Goal: Task Accomplishment & Management: Complete application form

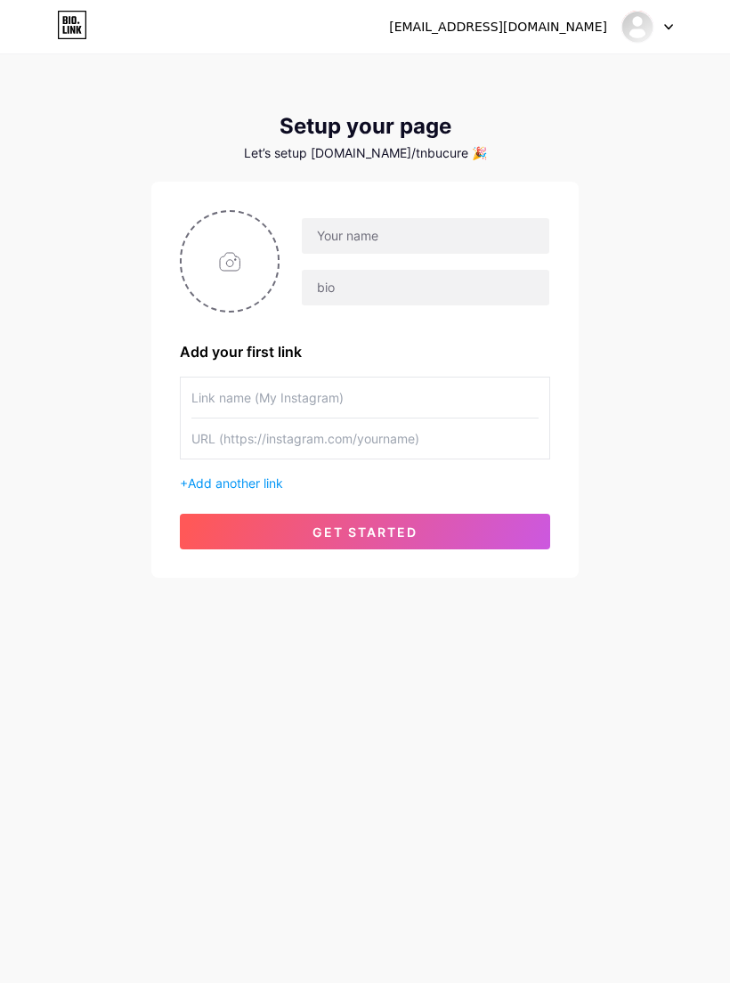
click at [370, 537] on span "get started" at bounding box center [364, 531] width 105 height 15
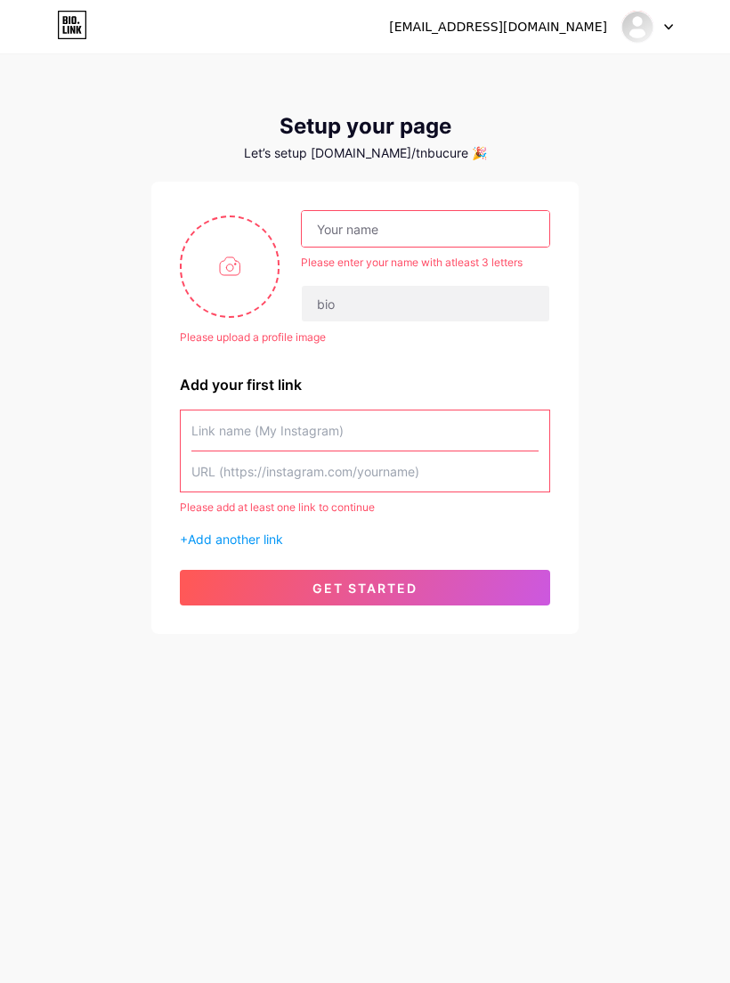
click at [465, 230] on input "text" at bounding box center [425, 229] width 247 height 36
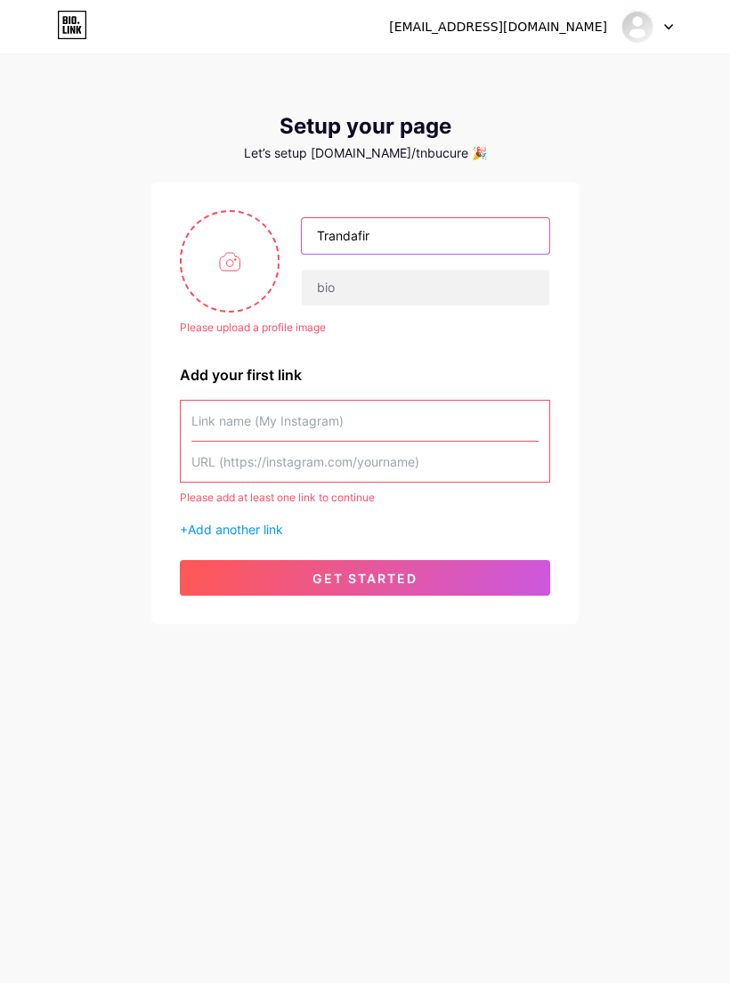
type input "Trandafir"
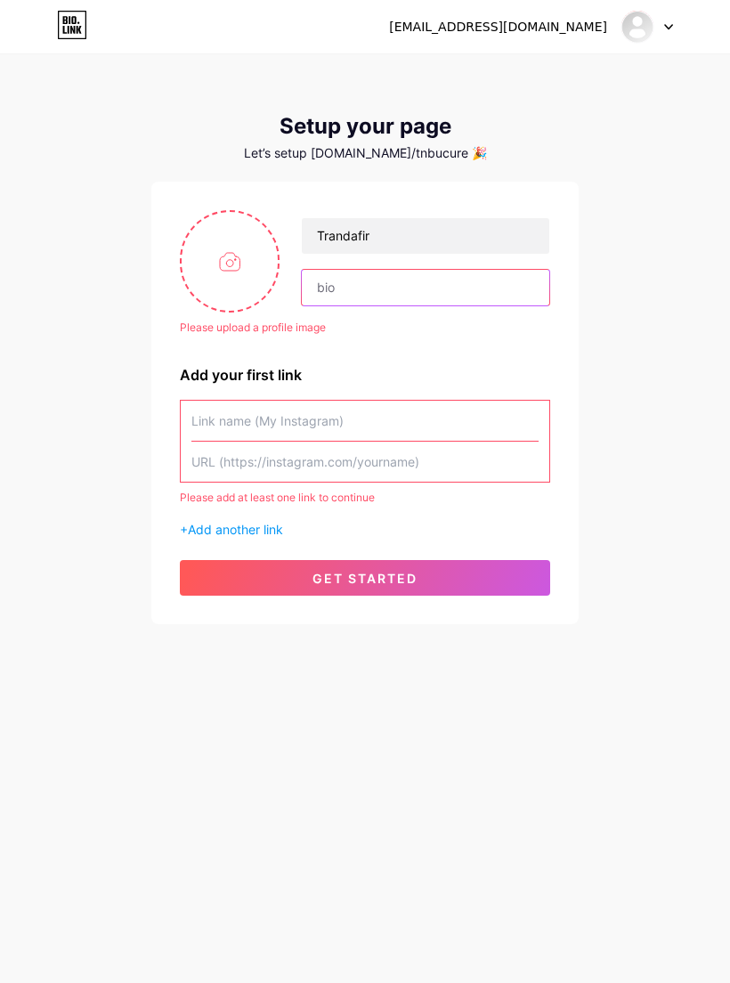
click at [384, 277] on input "text" at bounding box center [425, 288] width 247 height 36
type input "[PERSON_NAME]"
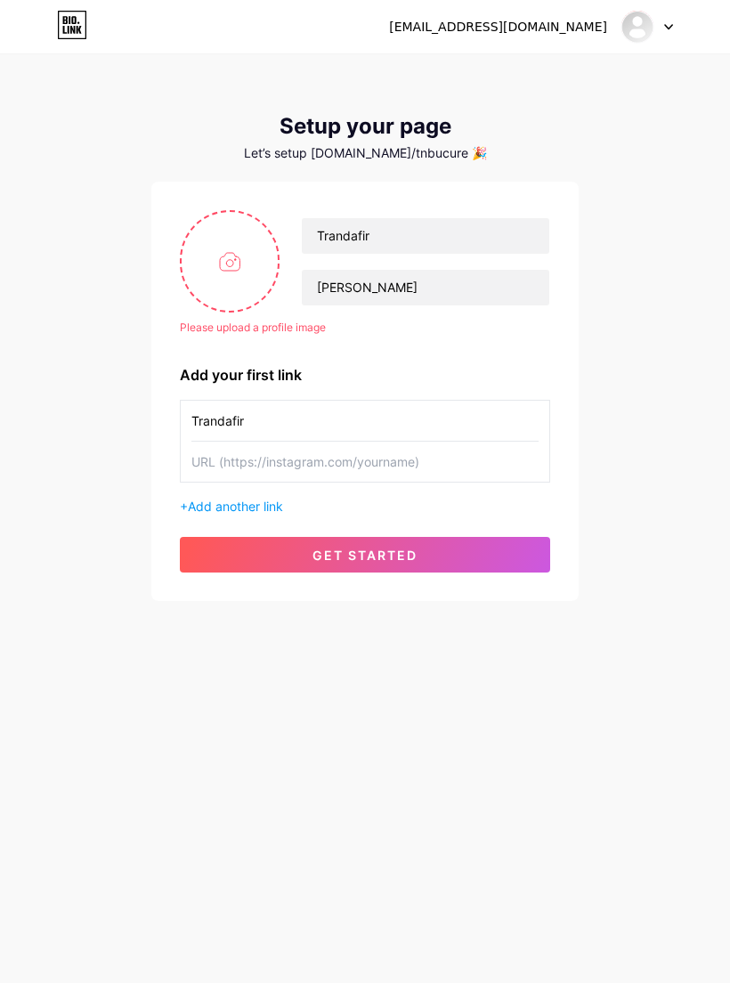
type input "Trandafir"
click at [264, 467] on input "text" at bounding box center [364, 462] width 347 height 40
click at [385, 558] on span "get started" at bounding box center [364, 555] width 105 height 15
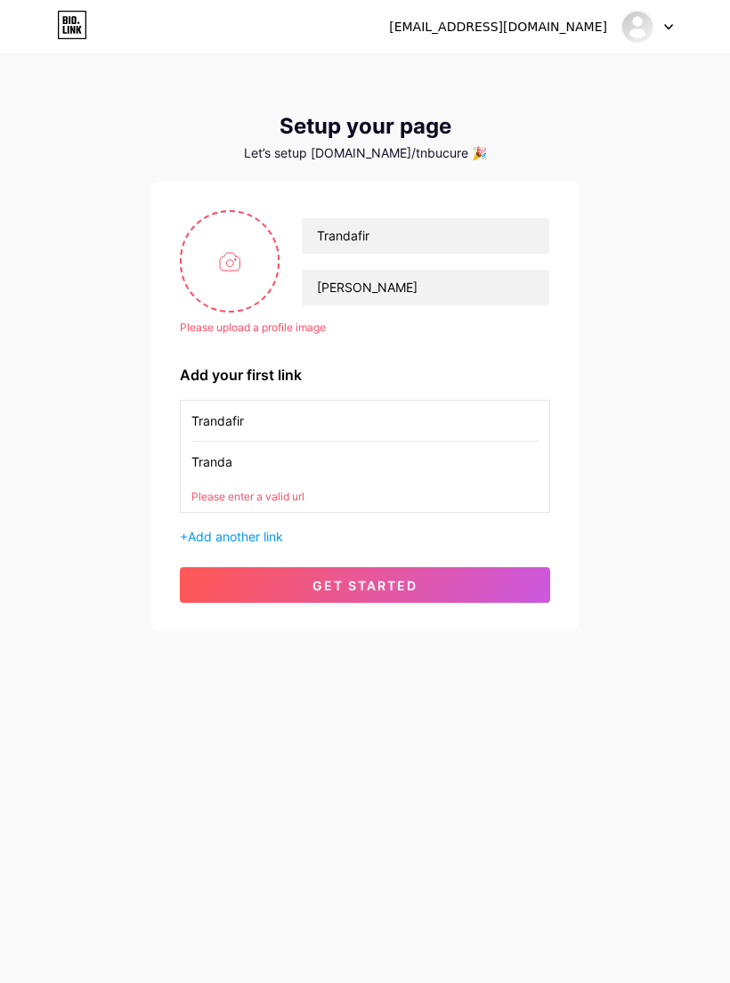
click at [287, 460] on input "Tranda" at bounding box center [364, 462] width 347 height 40
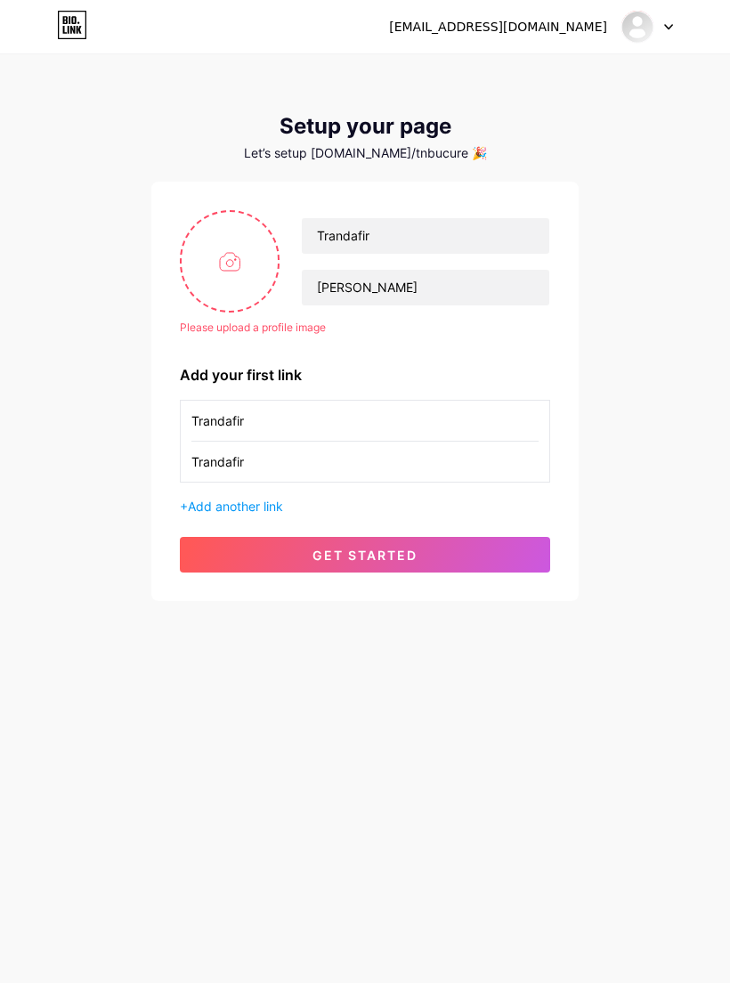
type input "Trandafir"
click at [359, 541] on button "get started" at bounding box center [365, 555] width 370 height 36
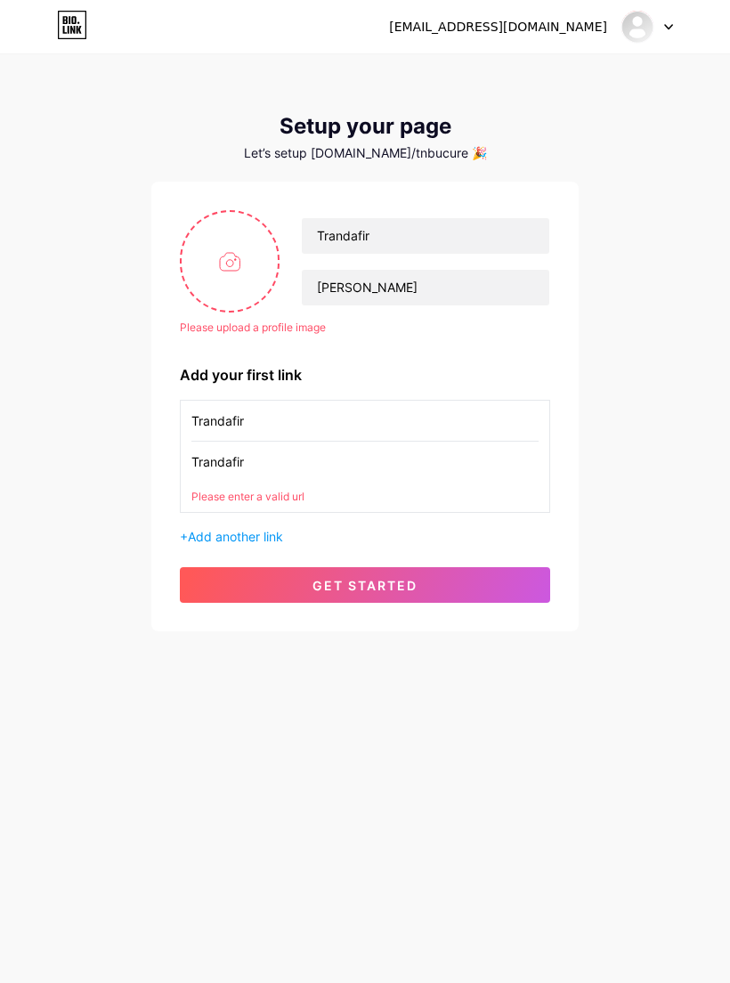
click at [238, 277] on input "file" at bounding box center [230, 261] width 96 height 99
type input "C:\fakepath\IMG_0004.jpeg"
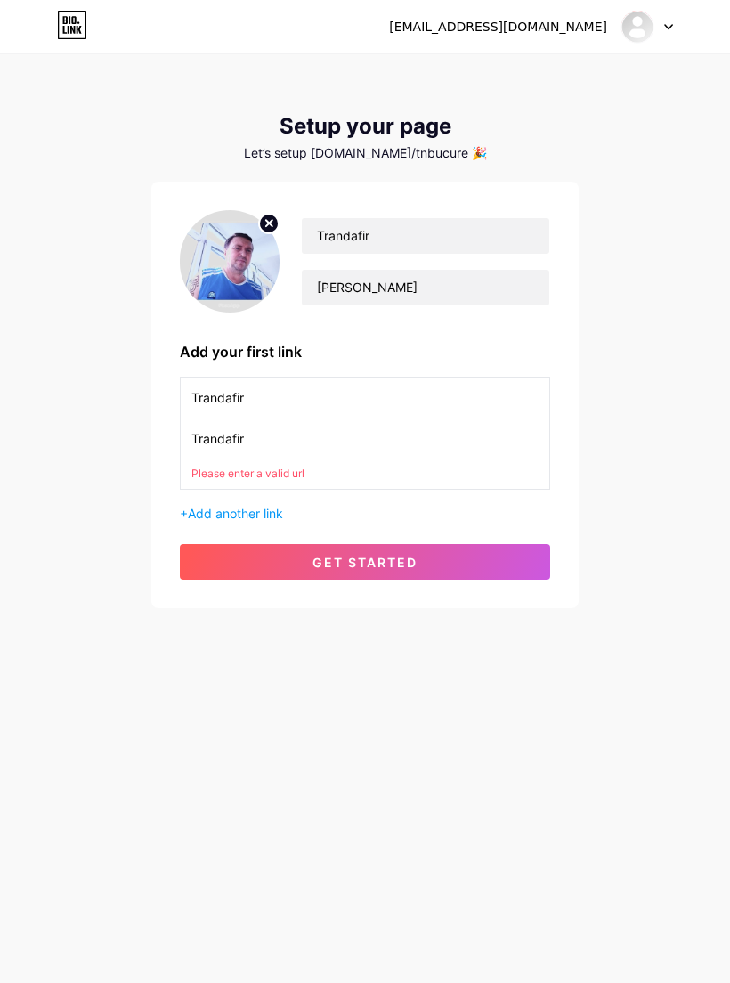
click at [375, 556] on span "get started" at bounding box center [364, 562] width 105 height 15
click at [340, 444] on input "Trandafir" at bounding box center [364, 438] width 347 height 40
click at [377, 561] on span "get started" at bounding box center [364, 562] width 105 height 15
click at [388, 558] on span "get started" at bounding box center [364, 562] width 105 height 15
click at [291, 439] on input "Trandafir" at bounding box center [364, 438] width 347 height 40
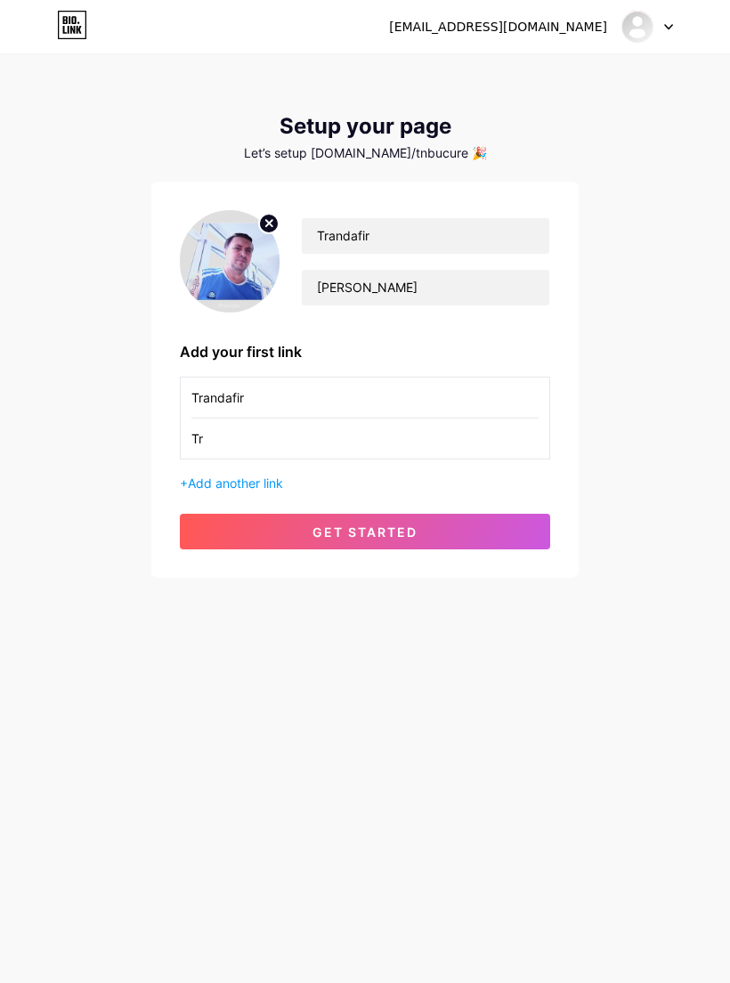
type input "T"
click at [381, 531] on span "get started" at bounding box center [364, 531] width 105 height 15
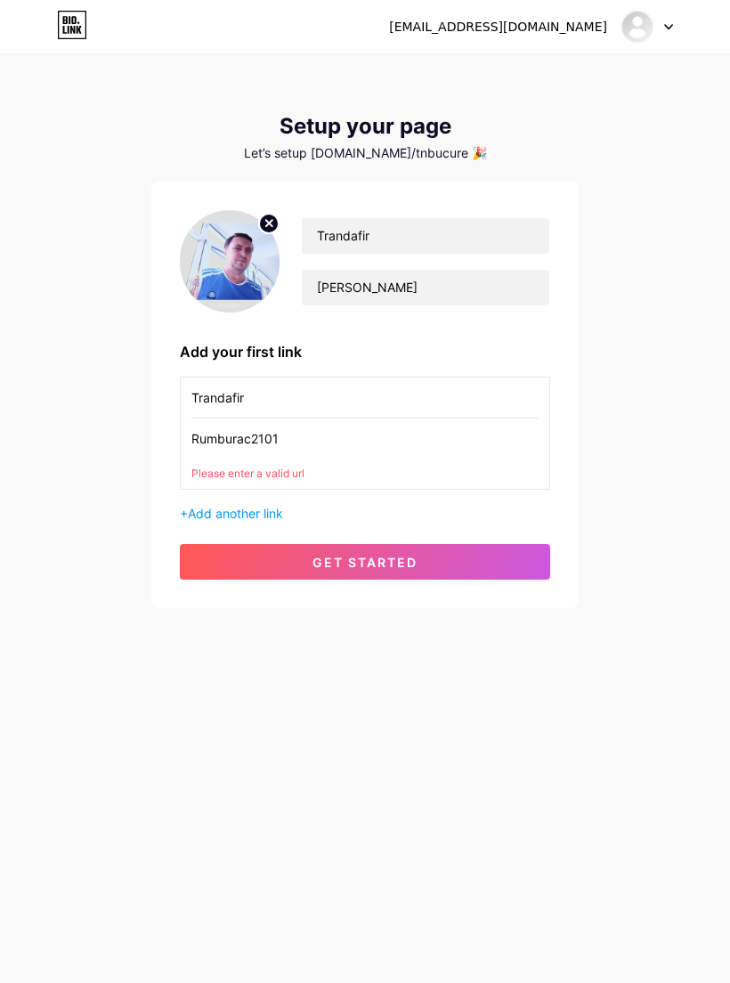
click at [302, 433] on input "Rumburac2101" at bounding box center [364, 438] width 347 height 40
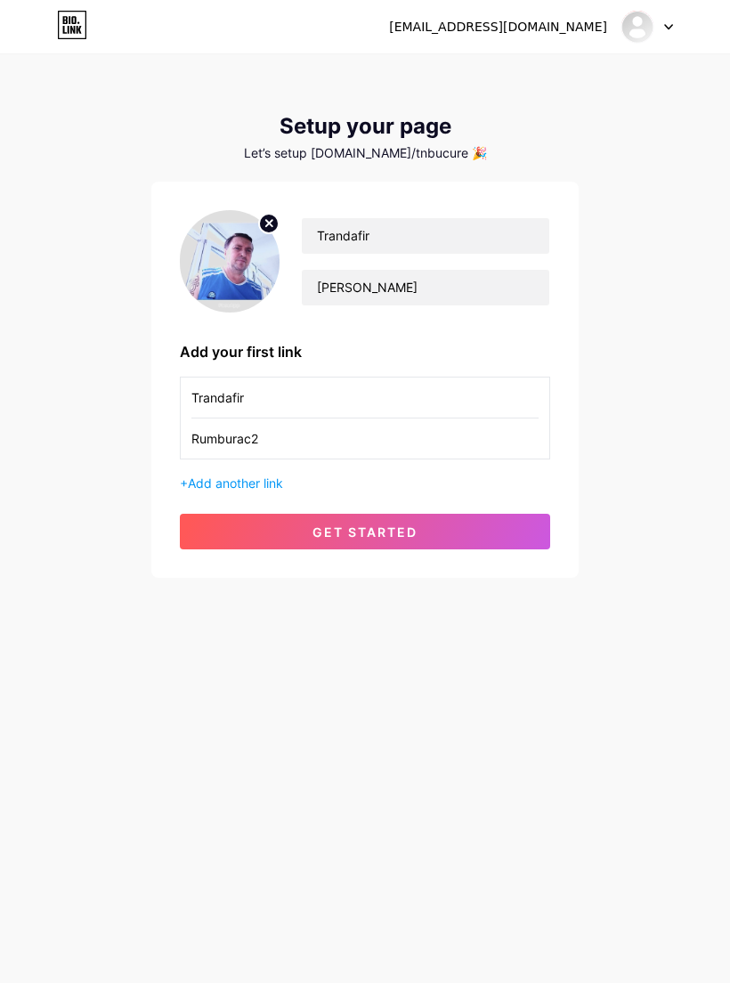
click at [343, 515] on button "get started" at bounding box center [365, 532] width 370 height 36
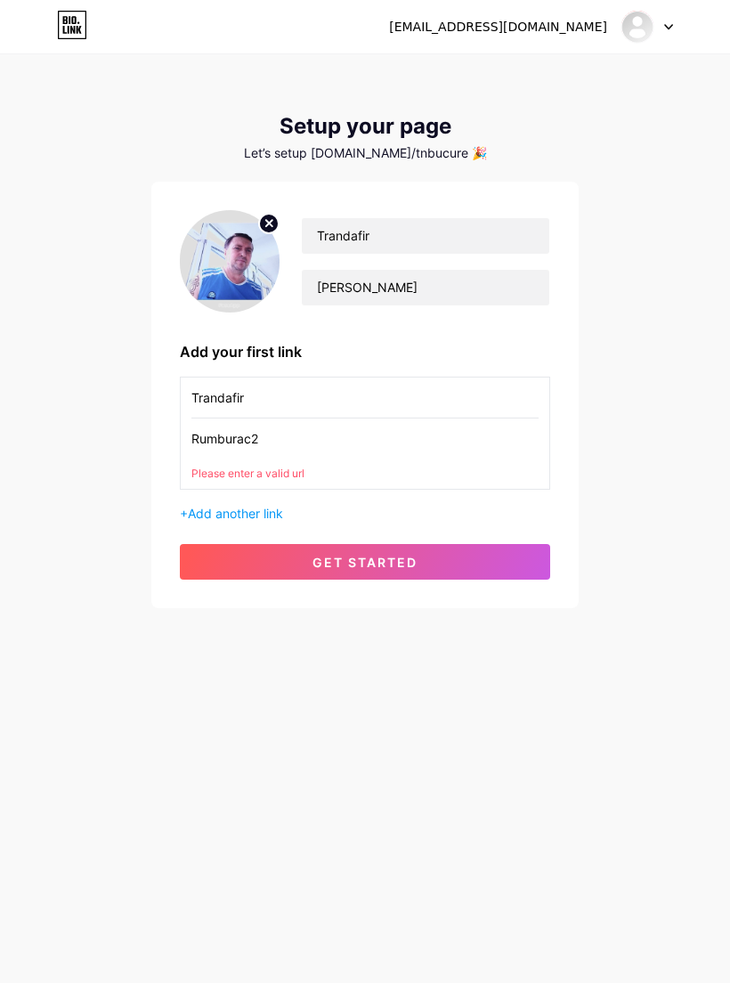
click at [284, 424] on input "Rumburac2" at bounding box center [364, 438] width 347 height 40
click at [278, 422] on input "Rumburac2" at bounding box center [364, 438] width 347 height 40
click at [287, 431] on input "Rumburac2" at bounding box center [364, 438] width 347 height 40
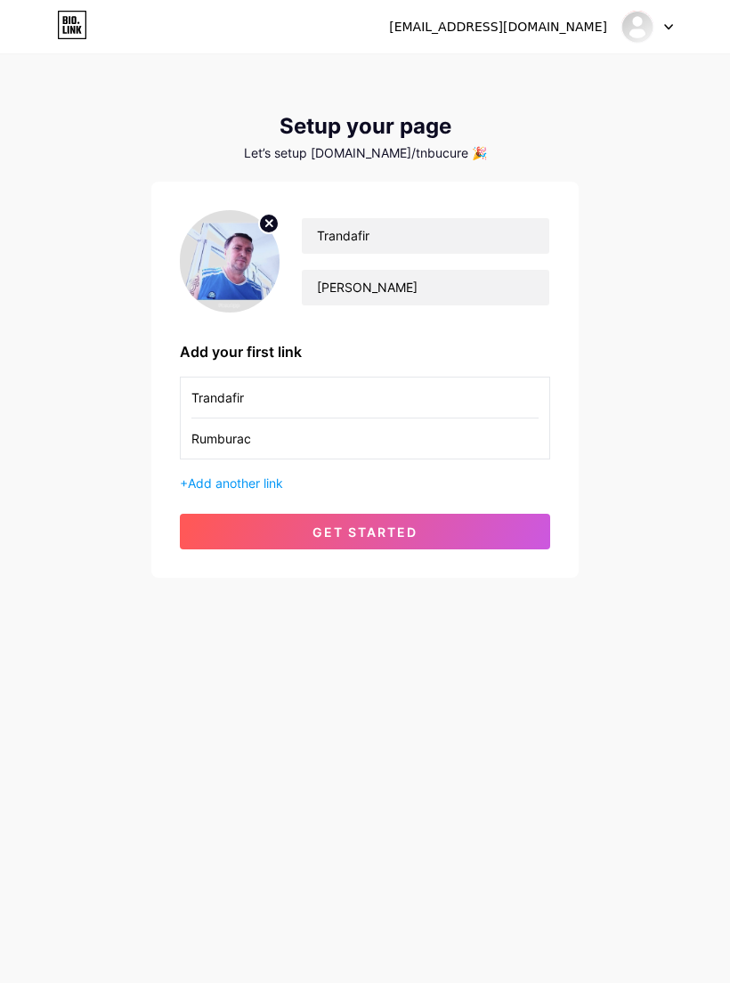
click at [355, 522] on button "get started" at bounding box center [365, 532] width 370 height 36
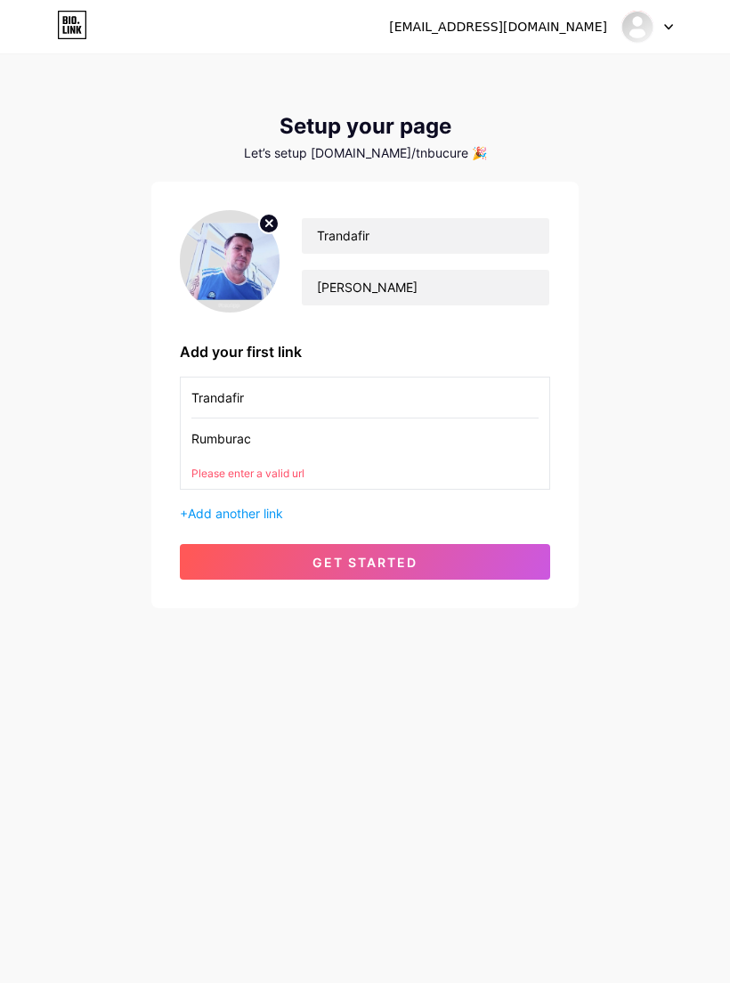
click at [265, 426] on input "Rumburac" at bounding box center [364, 438] width 347 height 40
click at [273, 423] on input "Rumburac" at bounding box center [364, 438] width 347 height 40
click at [277, 423] on input "Rumburac" at bounding box center [364, 438] width 347 height 40
click at [281, 438] on input "Rumburac" at bounding box center [364, 438] width 347 height 40
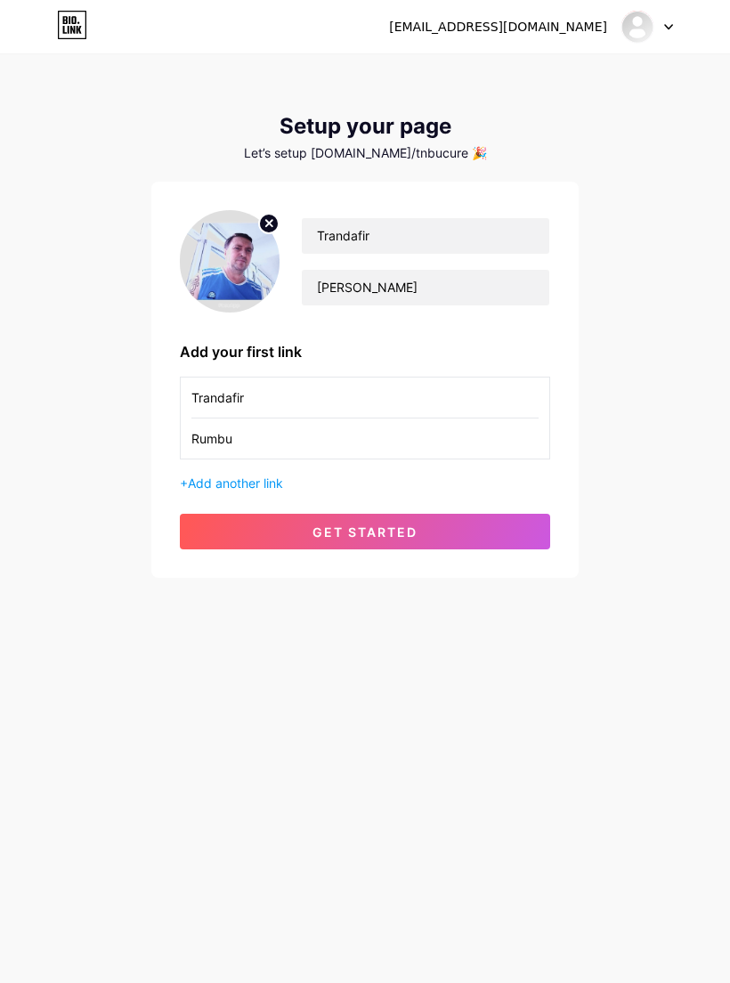
click at [376, 531] on span "get started" at bounding box center [364, 531] width 105 height 15
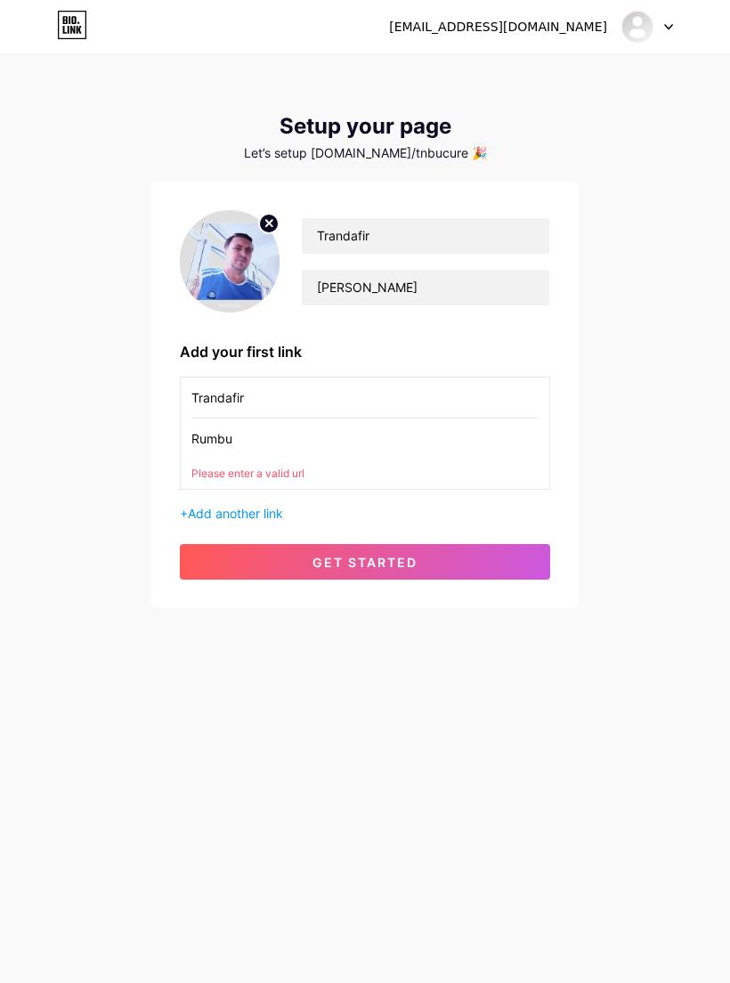
click at [269, 433] on input "Rumbu" at bounding box center [364, 438] width 347 height 40
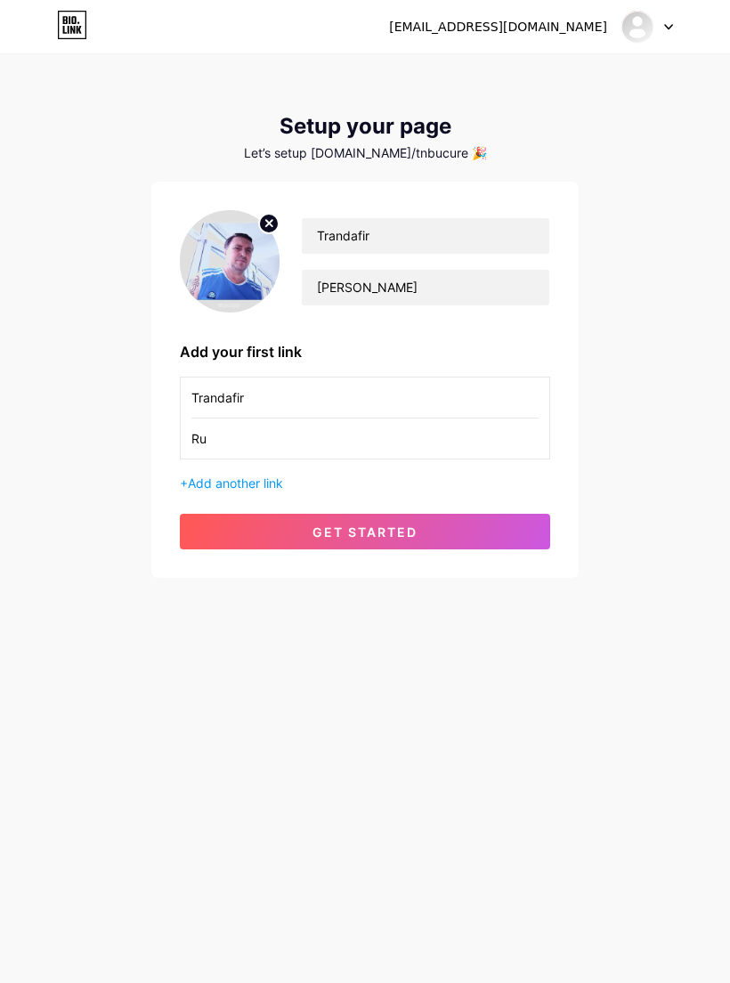
type input "R"
click at [361, 524] on span "get started" at bounding box center [364, 531] width 105 height 15
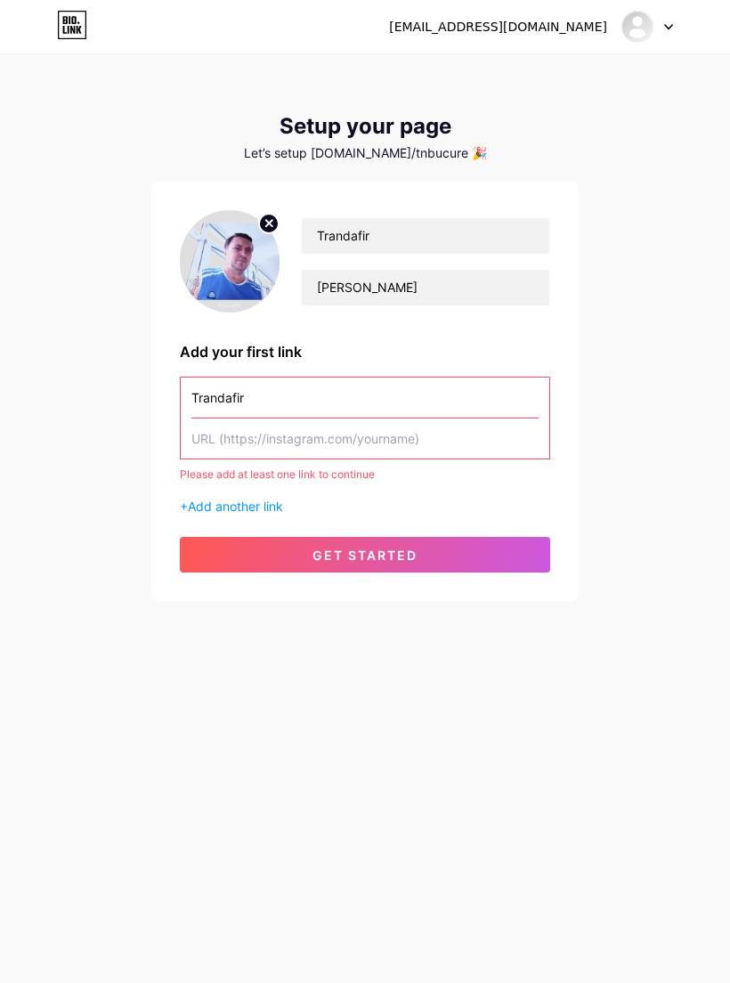
click at [213, 499] on span "Add another link" at bounding box center [235, 506] width 95 height 15
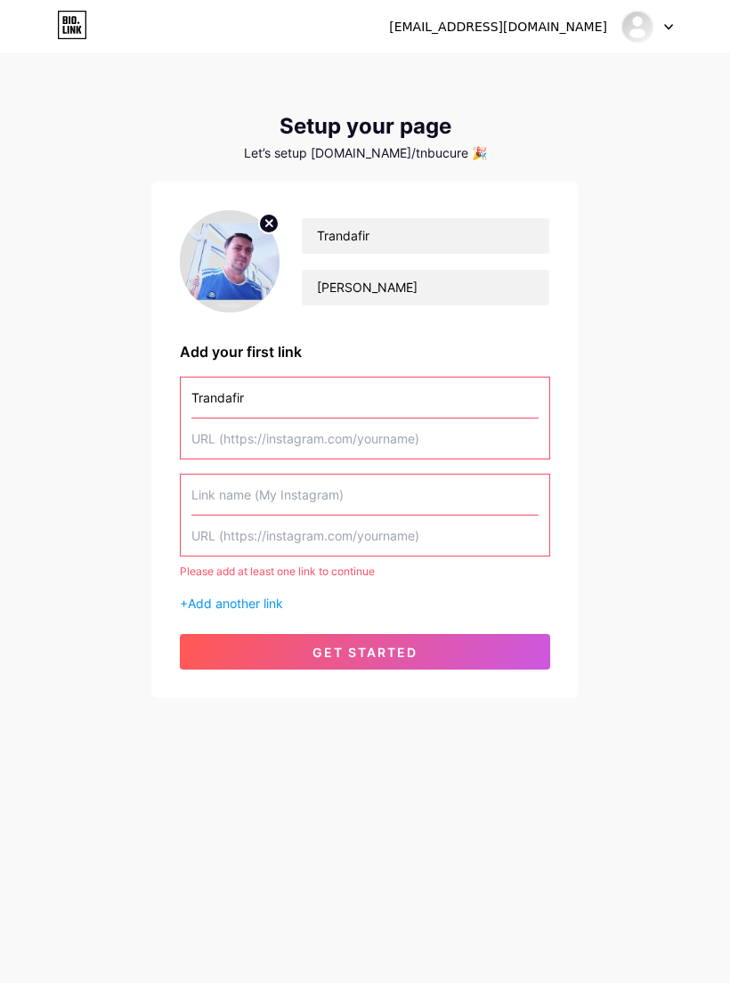
click at [256, 596] on span "Add another link" at bounding box center [235, 603] width 95 height 15
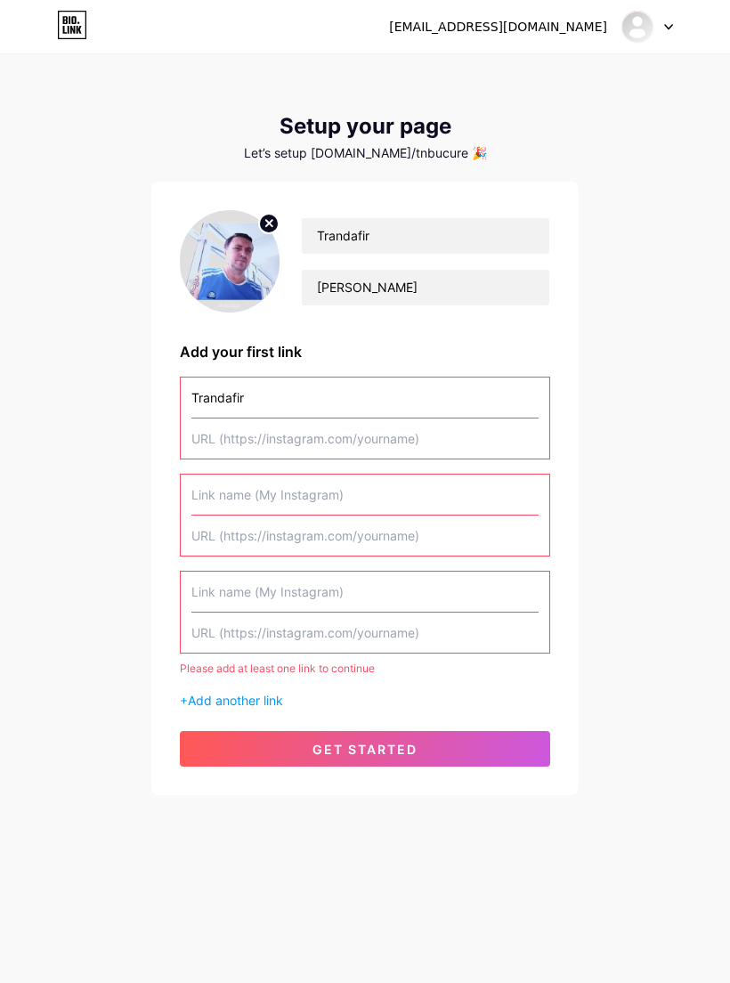
click at [385, 744] on span "get started" at bounding box center [364, 749] width 105 height 15
